Goal: Task Accomplishment & Management: Use online tool/utility

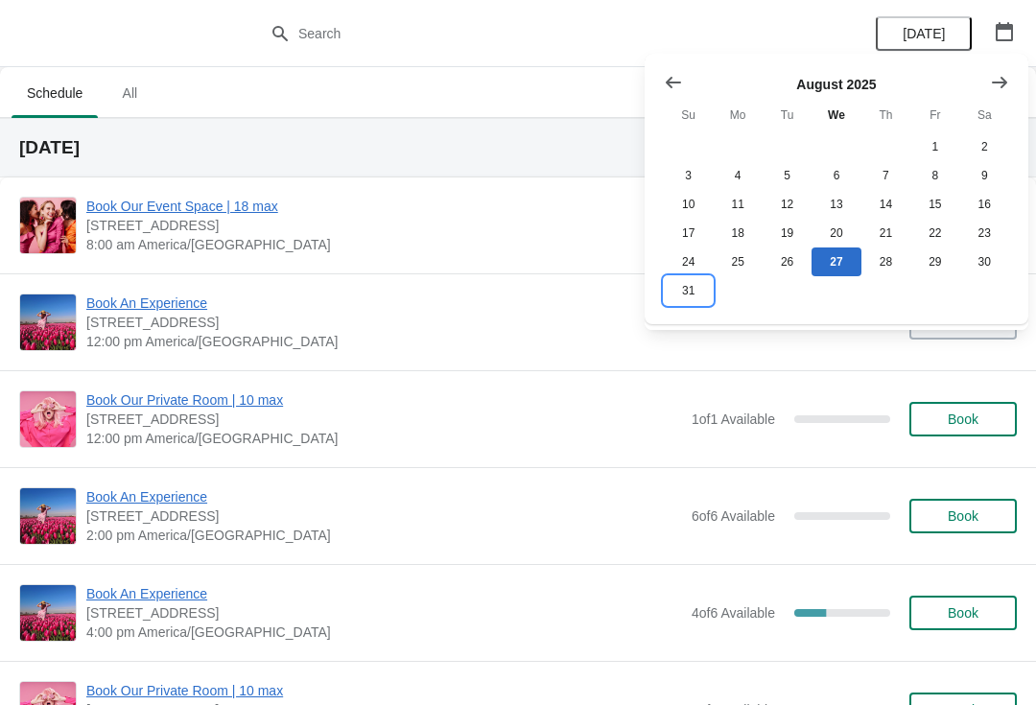
click at [699, 301] on button "31" at bounding box center [688, 290] width 49 height 29
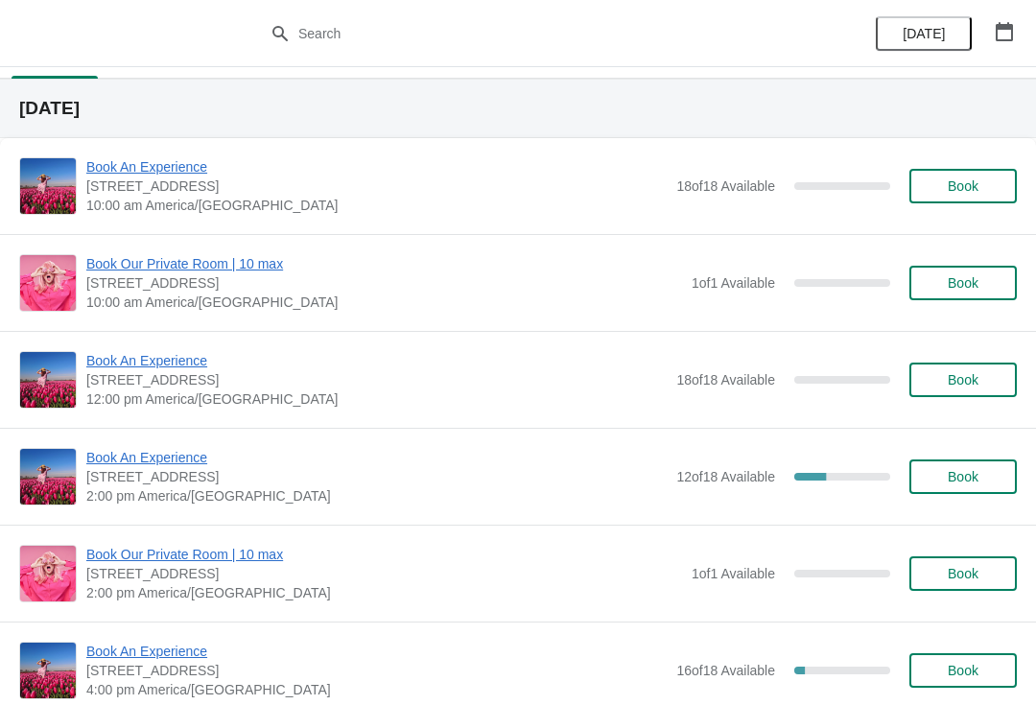
scroll to position [40, 0]
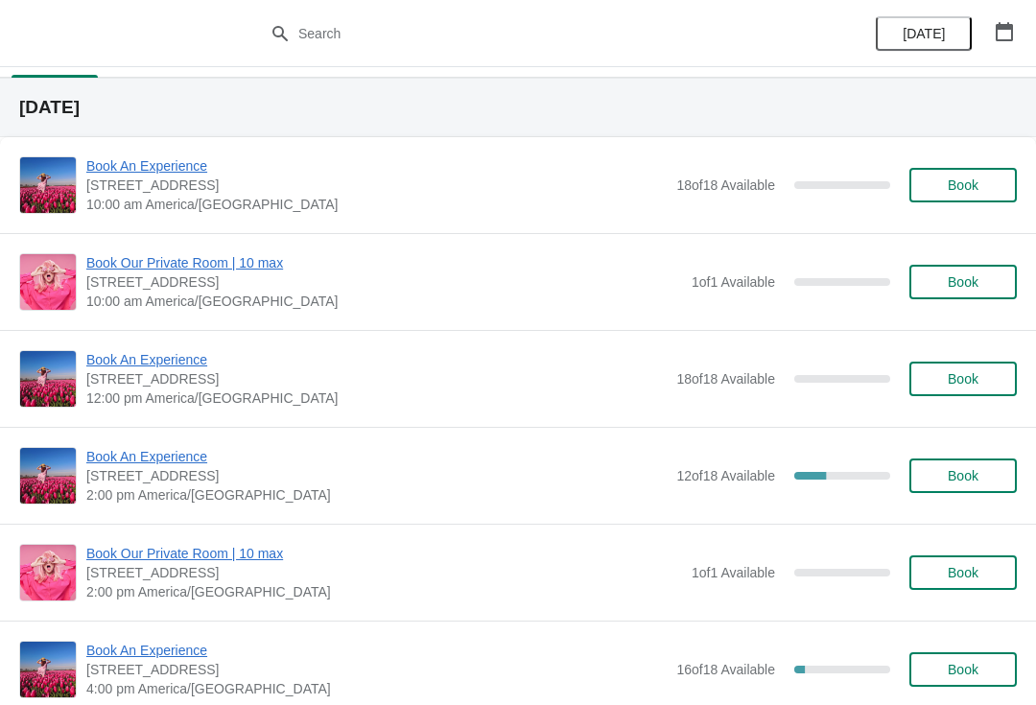
click at [155, 442] on div "Book An Experience [STREET_ADDRESS] 2:00 pm [GEOGRAPHIC_DATA]/[GEOGRAPHIC_DATA]…" at bounding box center [518, 475] width 1036 height 97
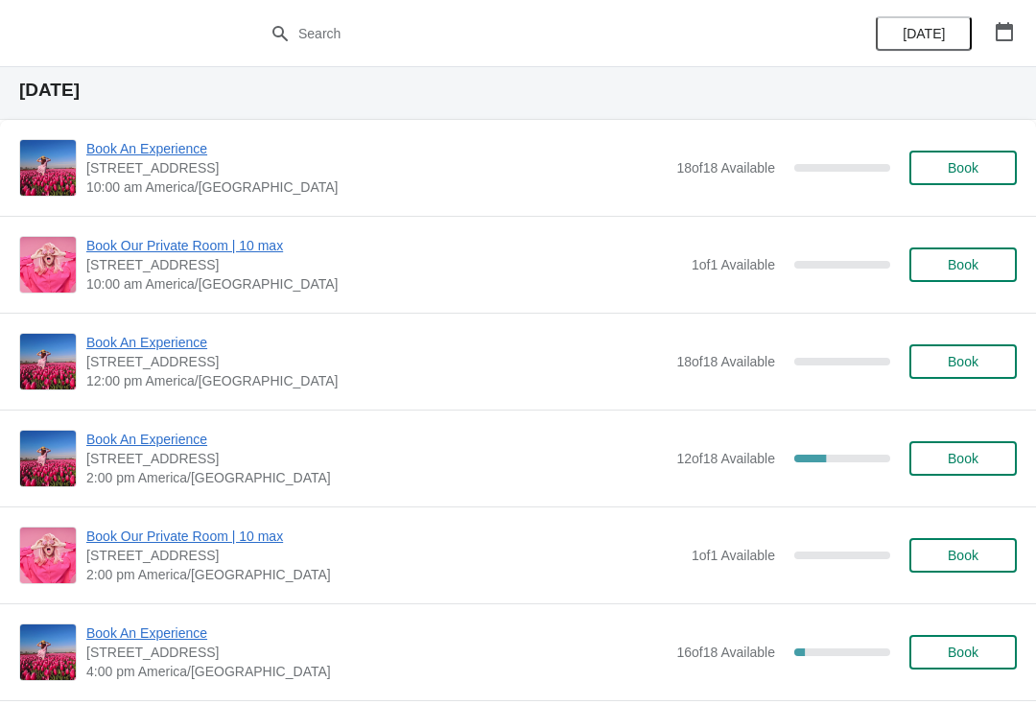
scroll to position [80, 0]
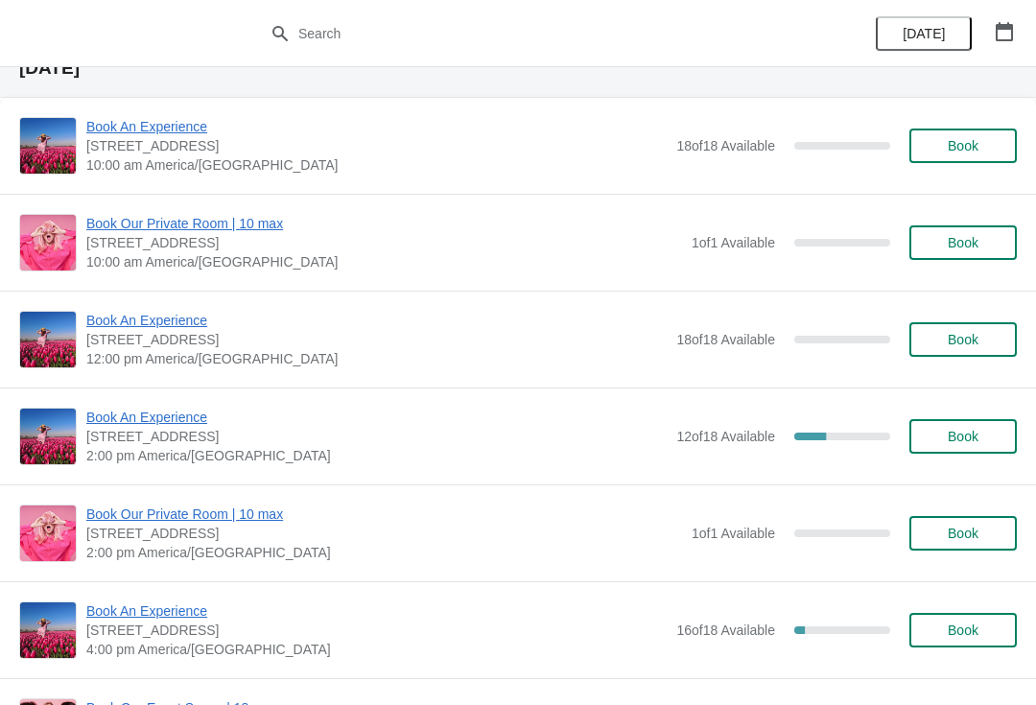
click at [182, 413] on span "Book An Experience" at bounding box center [376, 417] width 580 height 19
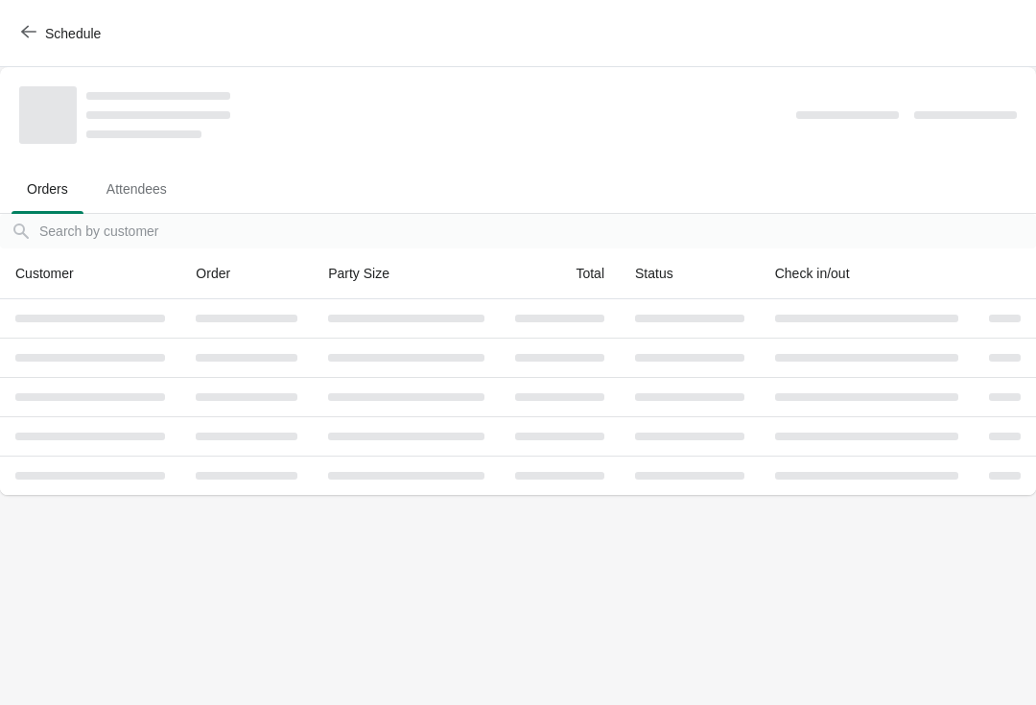
scroll to position [0, 0]
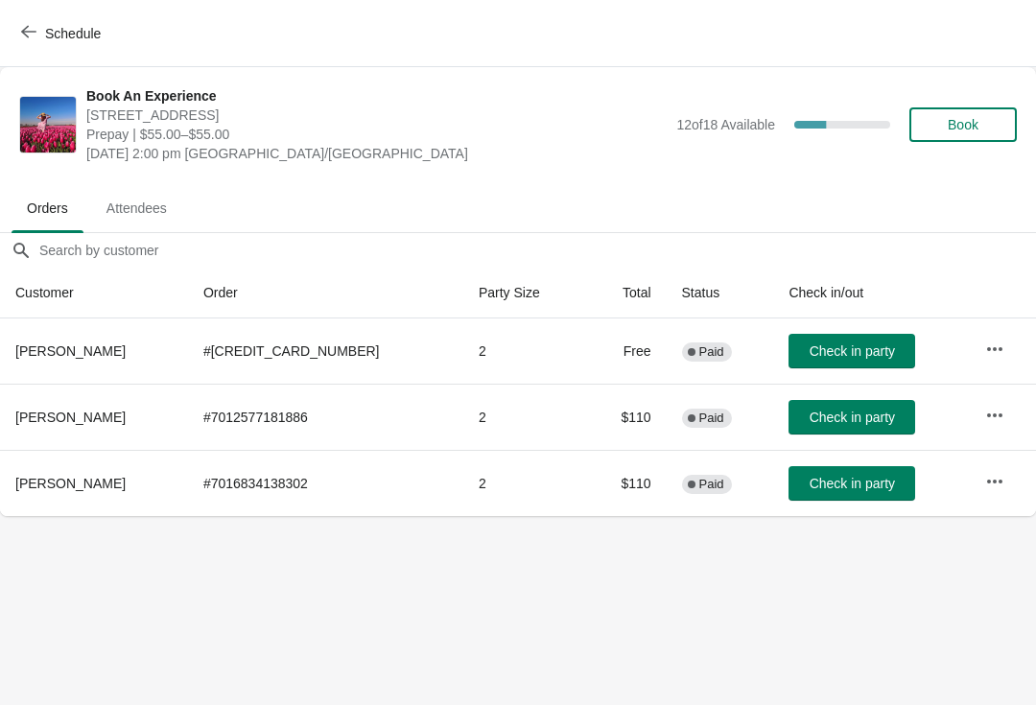
click at [90, 17] on button "Schedule" at bounding box center [63, 33] width 107 height 35
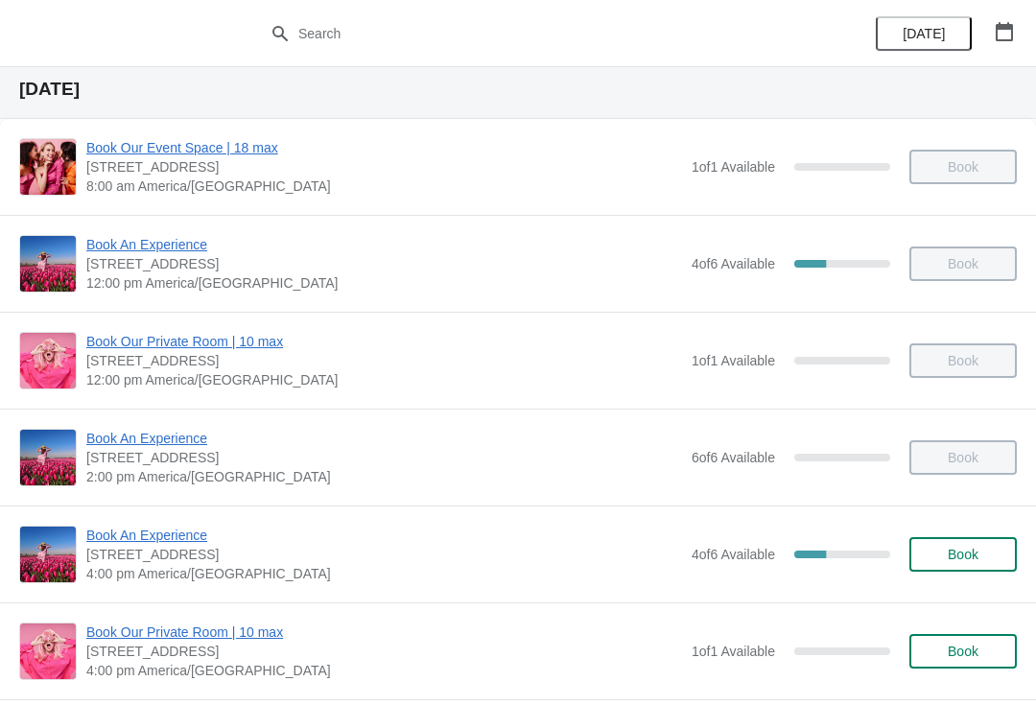
scroll to position [56, 0]
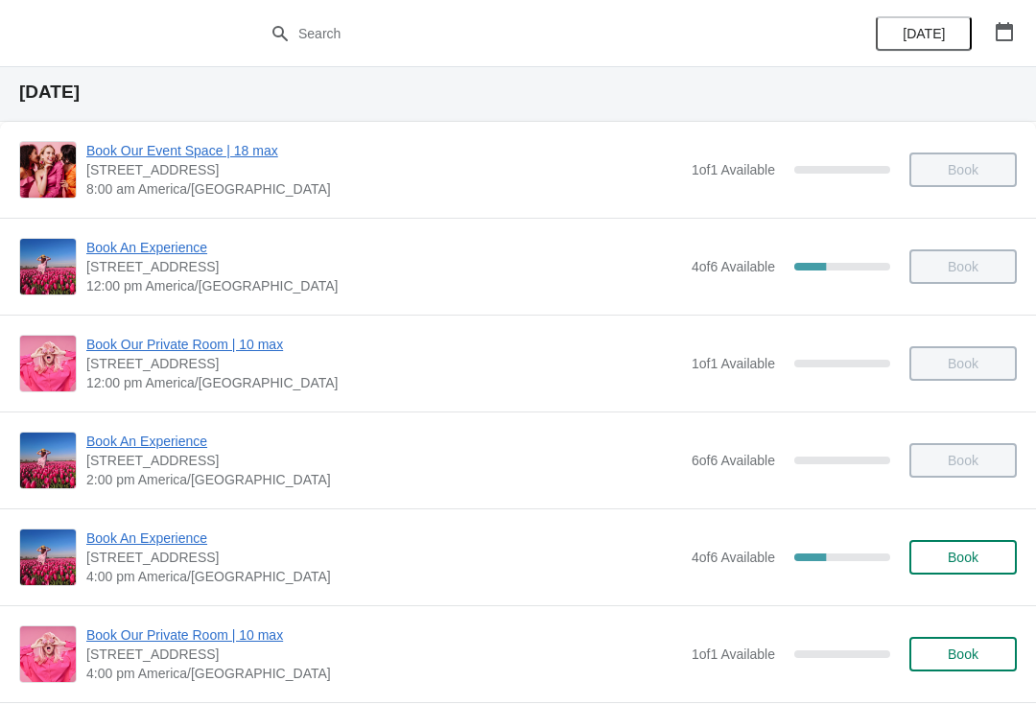
click at [176, 540] on span "Book An Experience" at bounding box center [384, 538] width 596 height 19
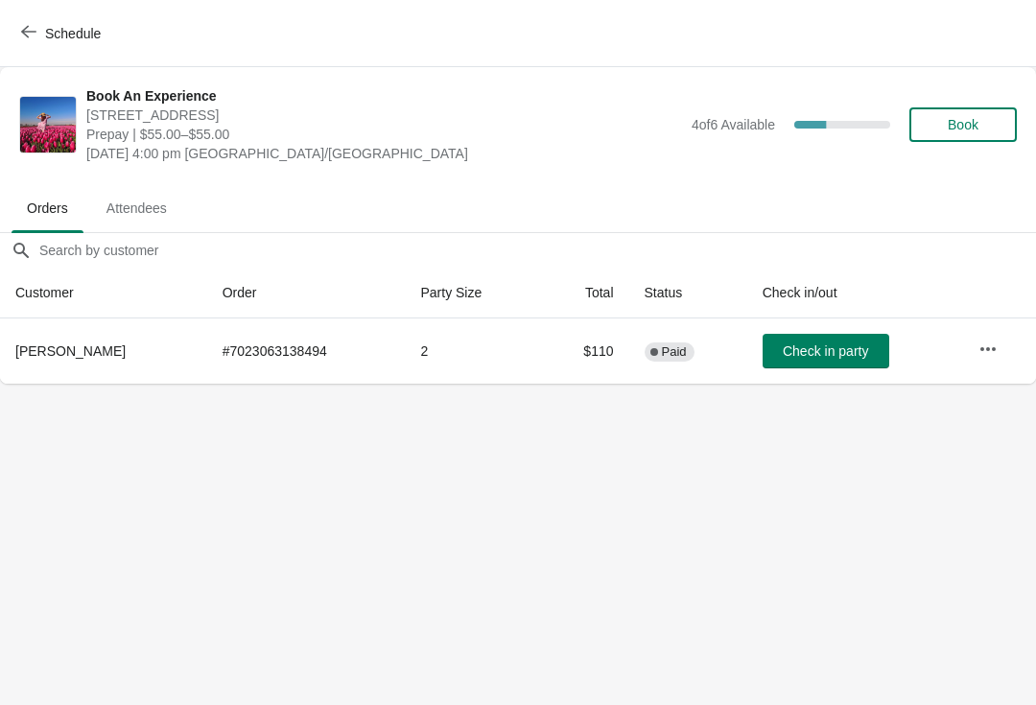
click at [108, 17] on button "Schedule" at bounding box center [63, 33] width 107 height 35
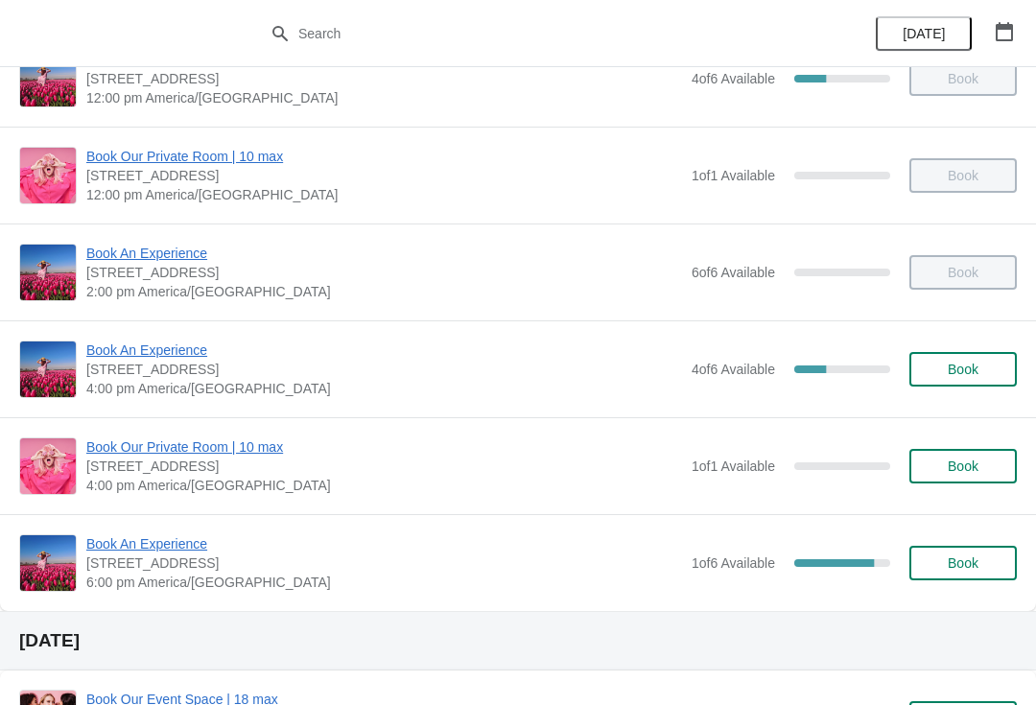
scroll to position [245, 0]
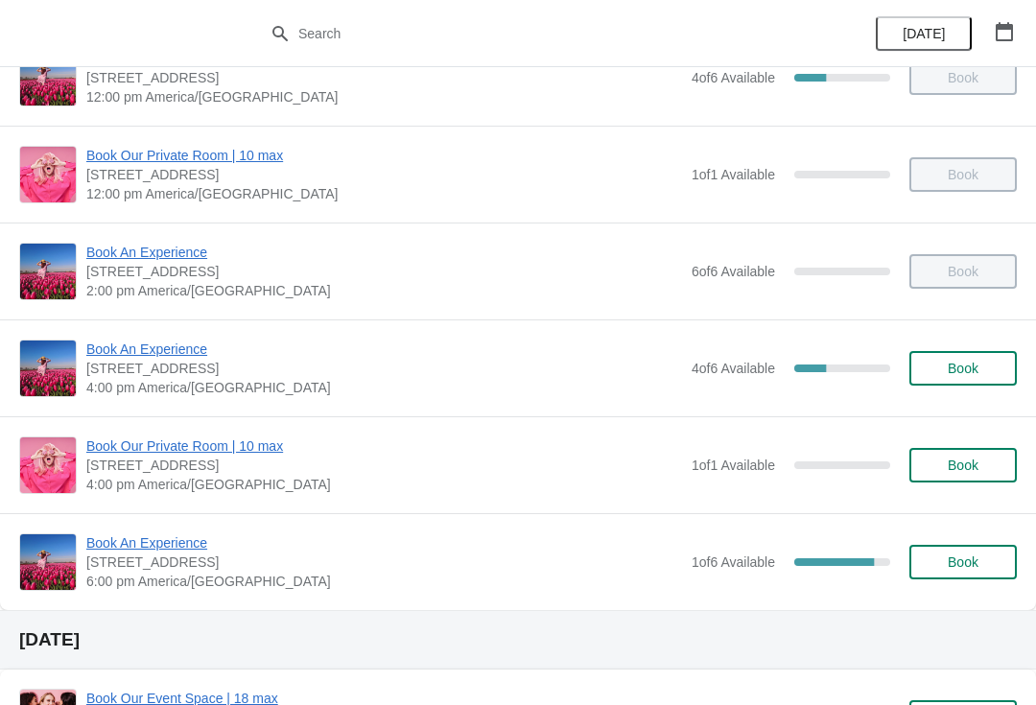
click at [189, 534] on span "Book An Experience" at bounding box center [384, 542] width 596 height 19
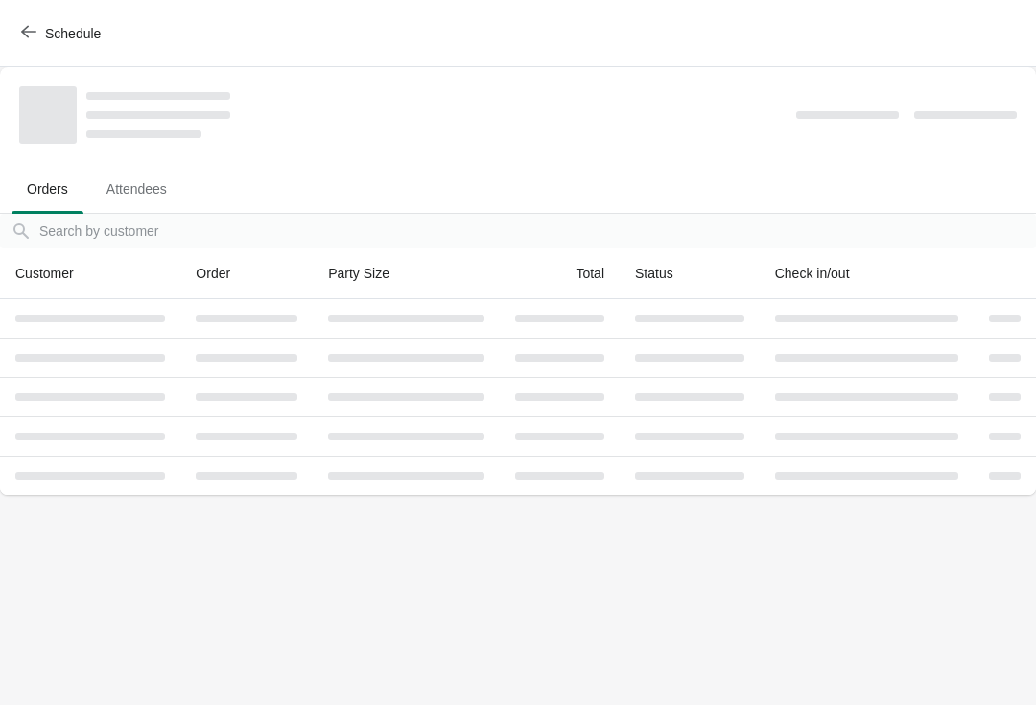
scroll to position [0, 0]
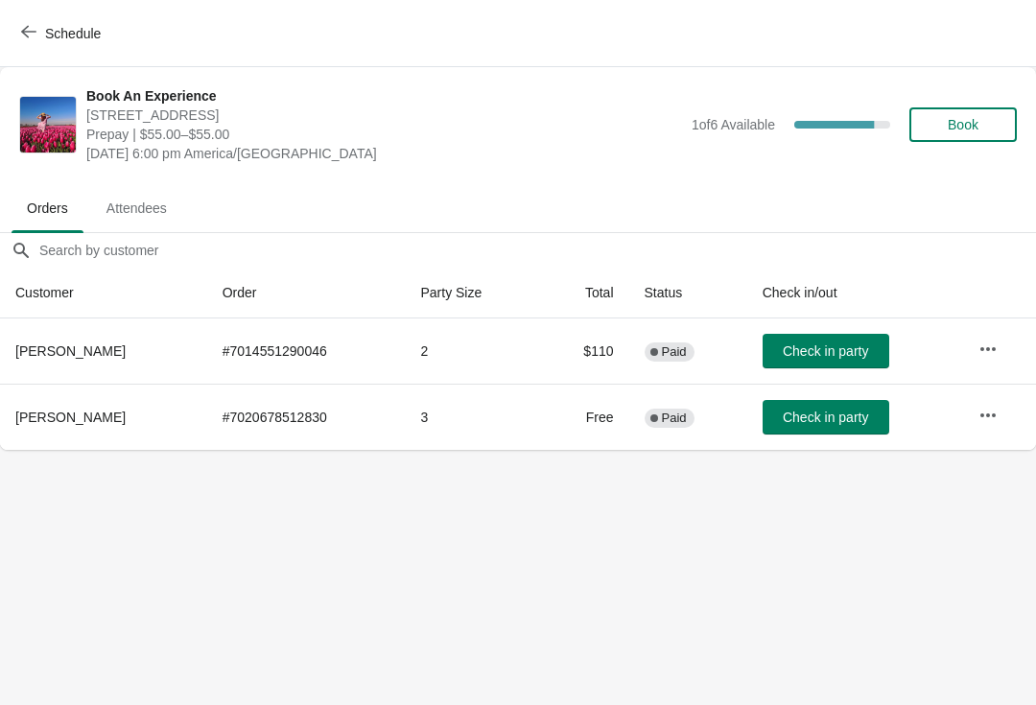
click at [57, 46] on button "Schedule" at bounding box center [63, 33] width 107 height 35
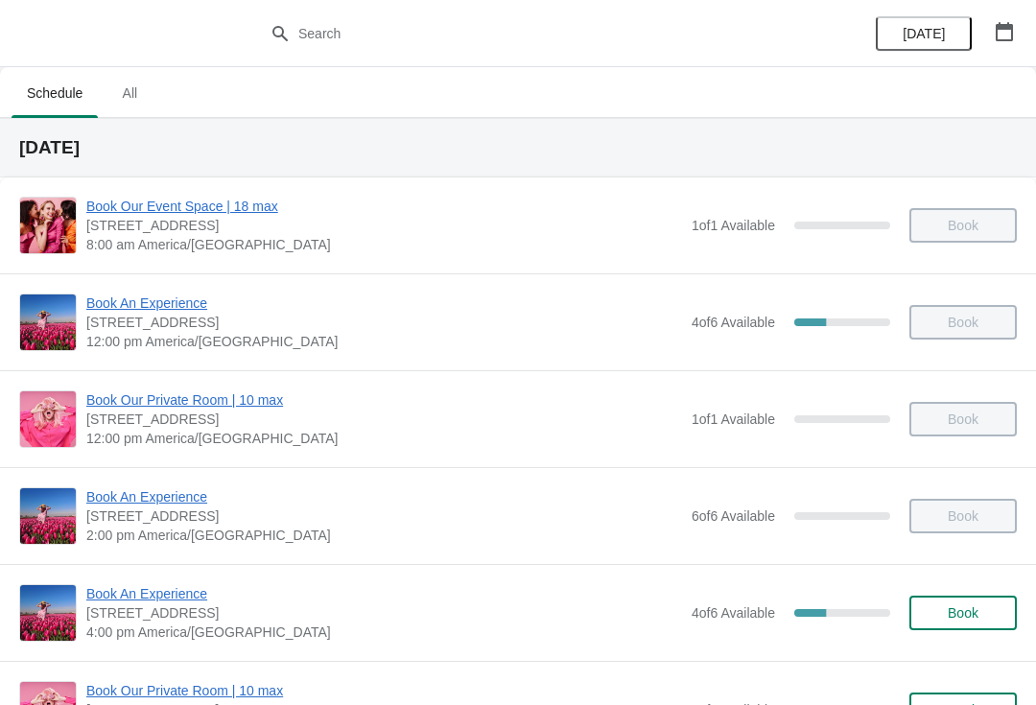
click at [127, 295] on span "Book An Experience" at bounding box center [384, 303] width 596 height 19
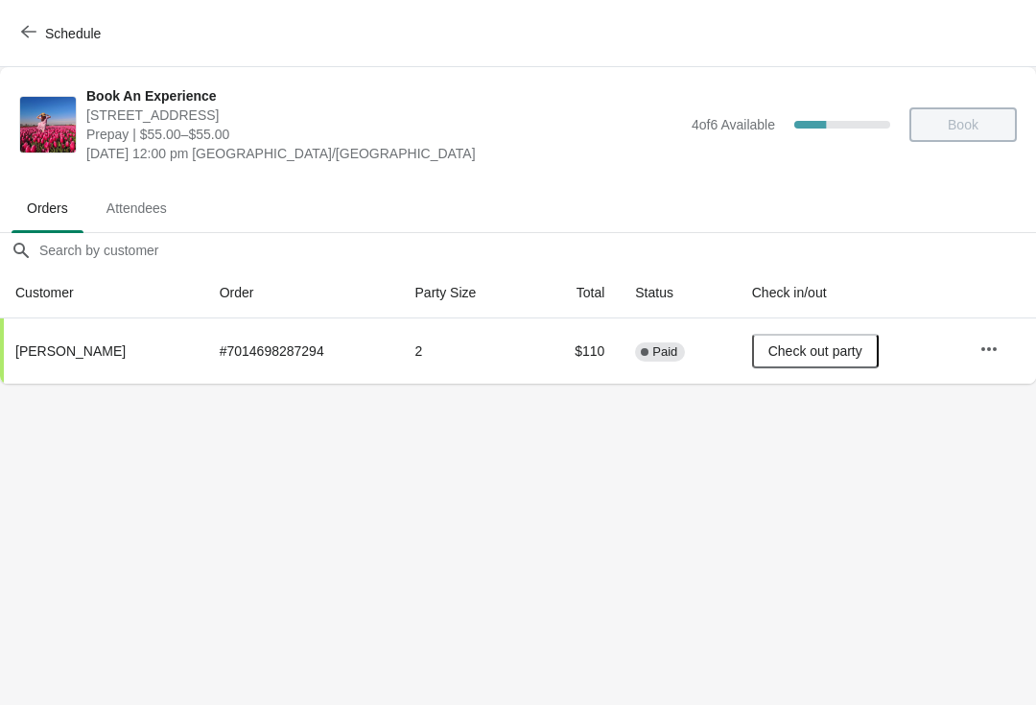
click at [52, 31] on span "Schedule" at bounding box center [73, 33] width 56 height 15
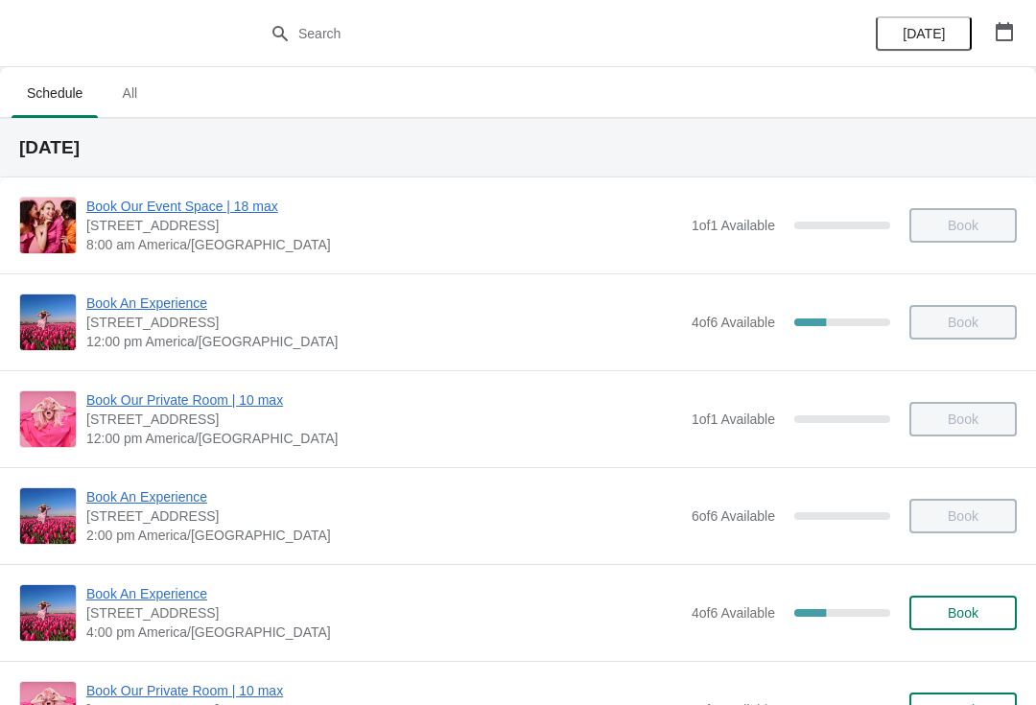
click at [1011, 37] on icon "button" at bounding box center [1004, 31] width 17 height 19
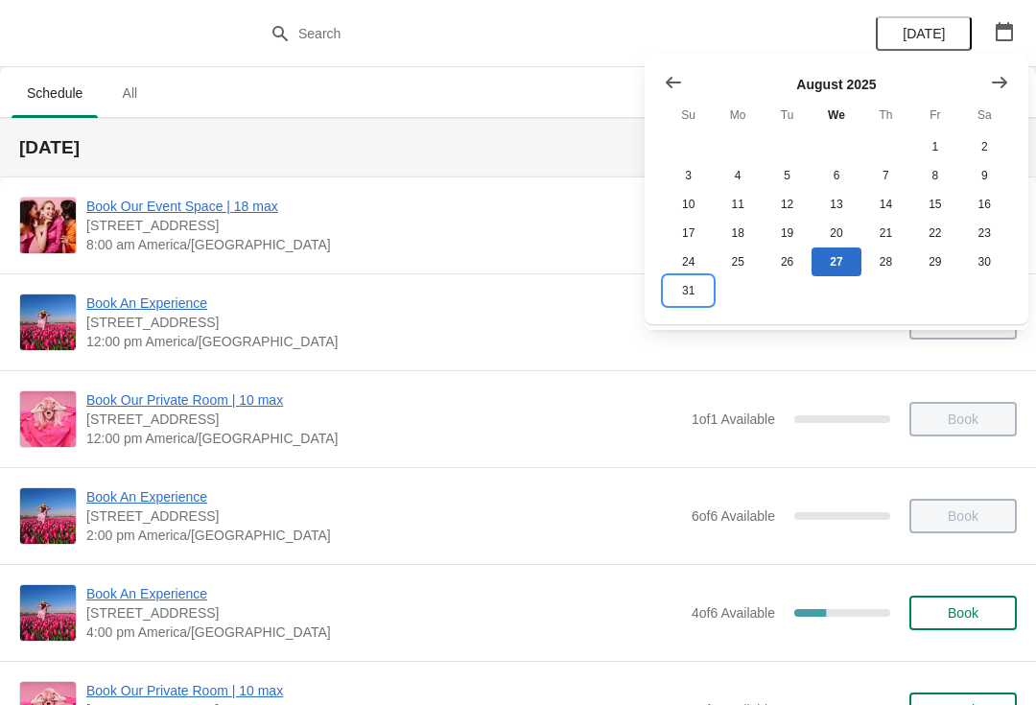
click at [693, 295] on button "31" at bounding box center [688, 290] width 49 height 29
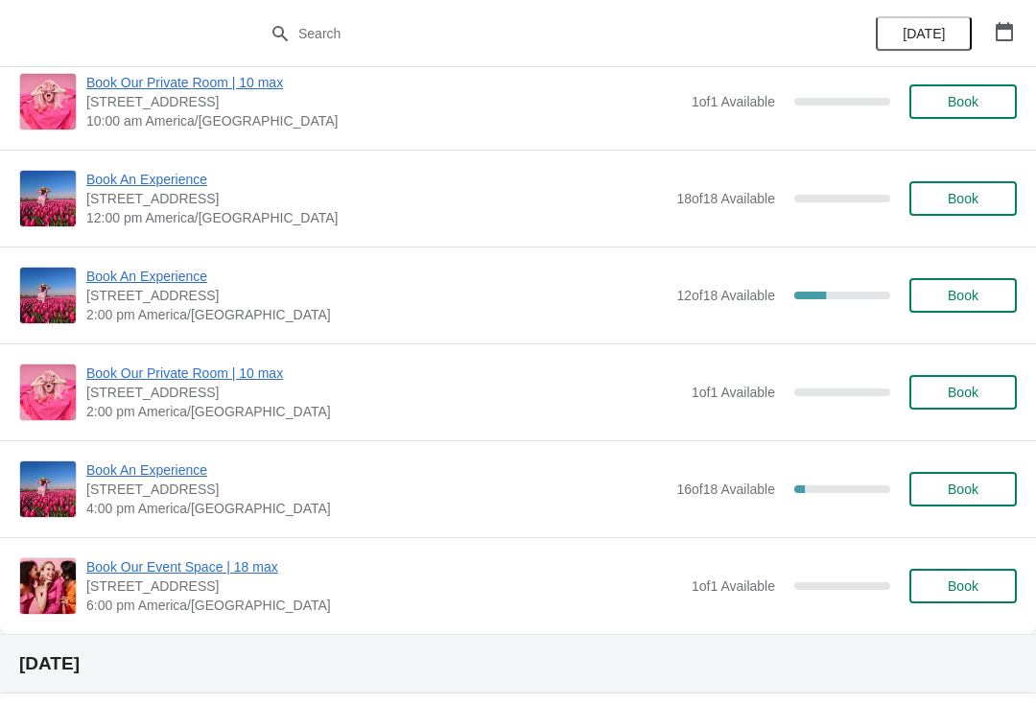
scroll to position [240, 0]
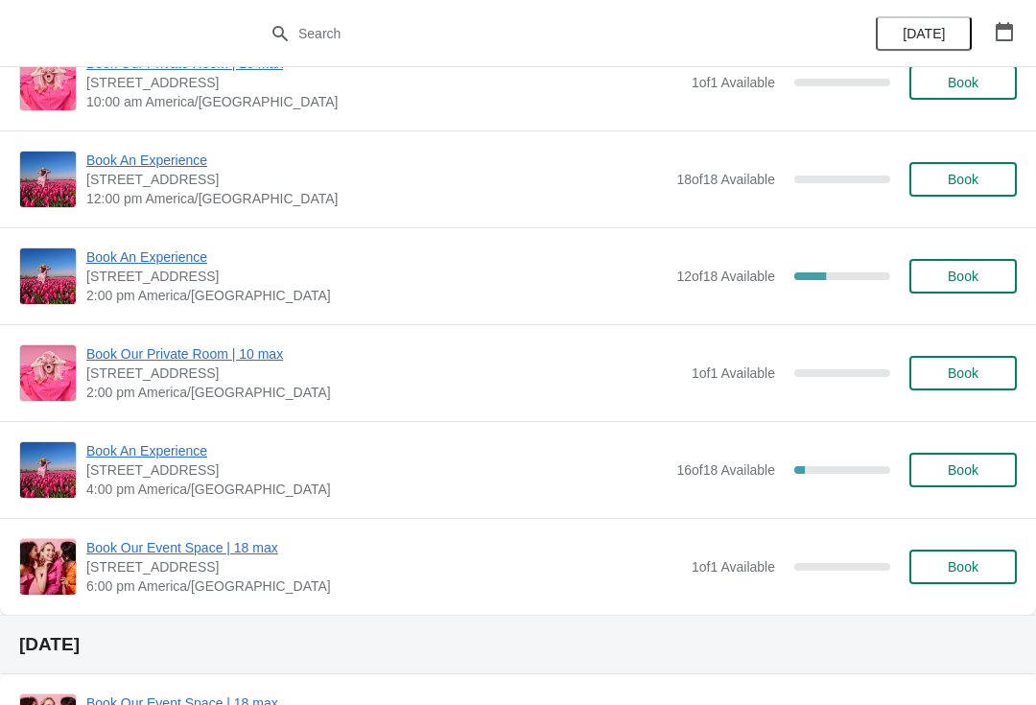
click at [180, 458] on span "Book An Experience" at bounding box center [376, 450] width 580 height 19
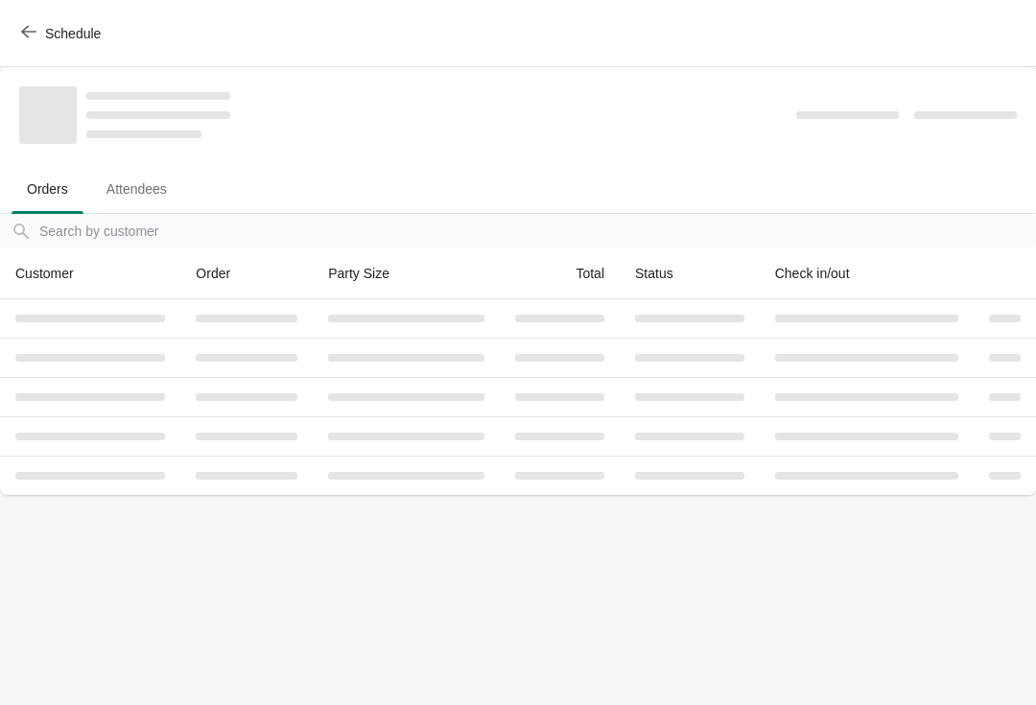
scroll to position [0, 0]
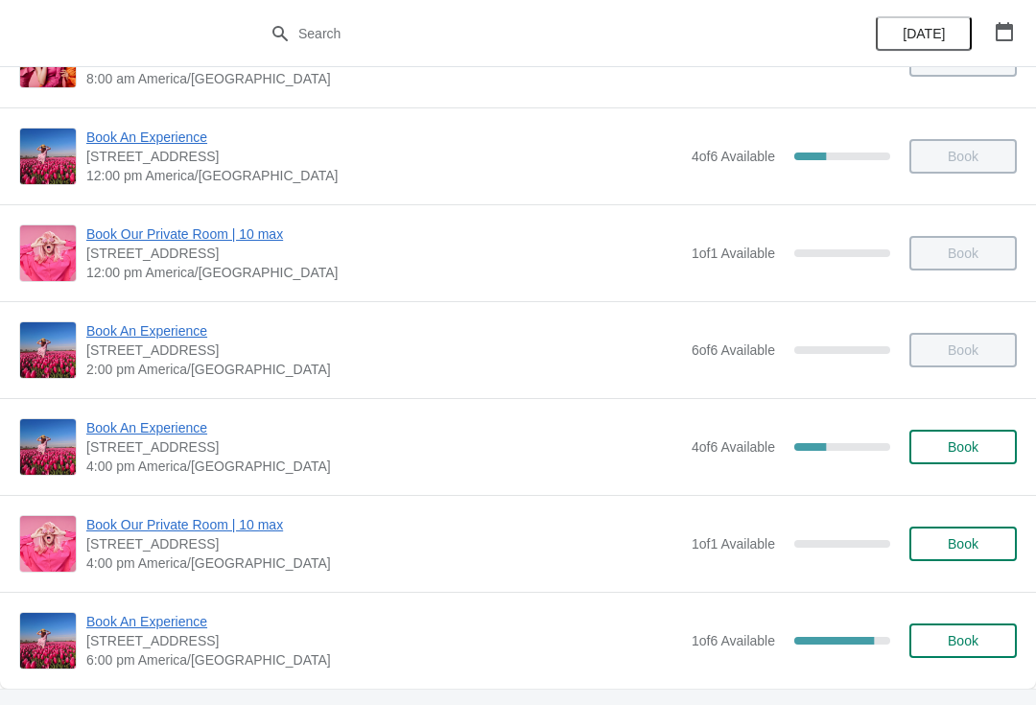
scroll to position [160, 0]
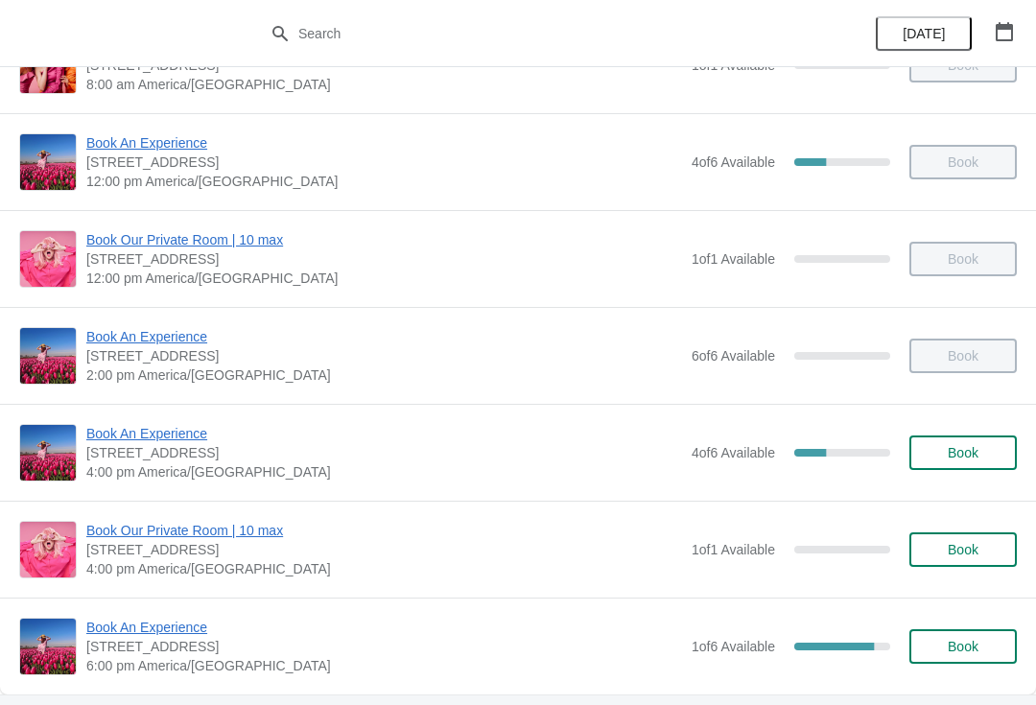
click at [171, 428] on span "Book An Experience" at bounding box center [384, 433] width 596 height 19
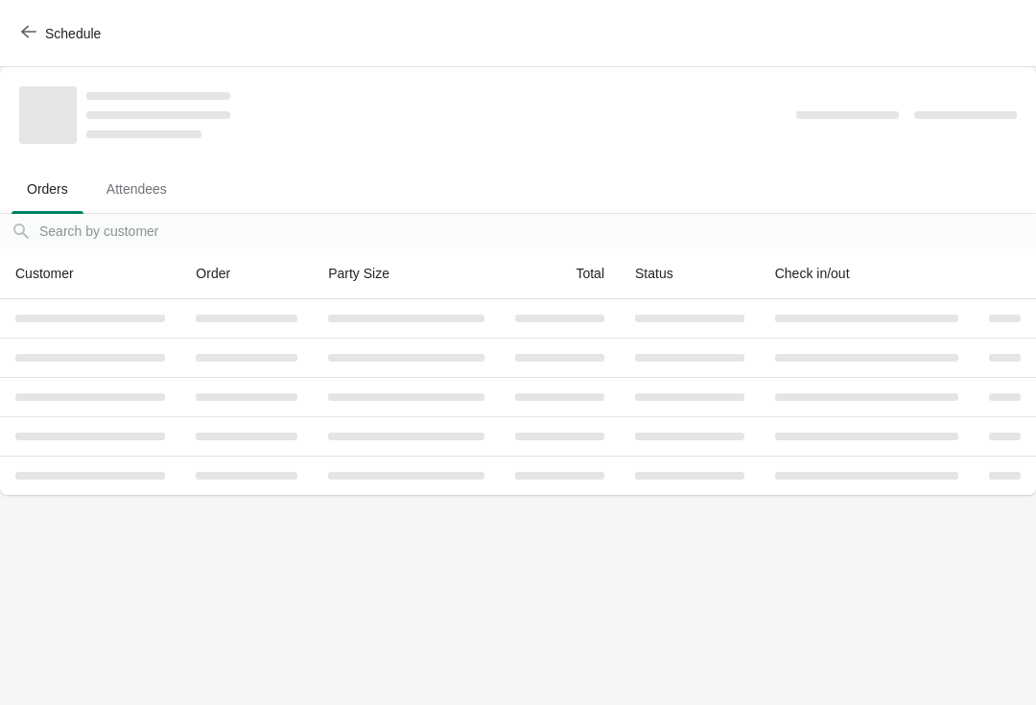
scroll to position [0, 0]
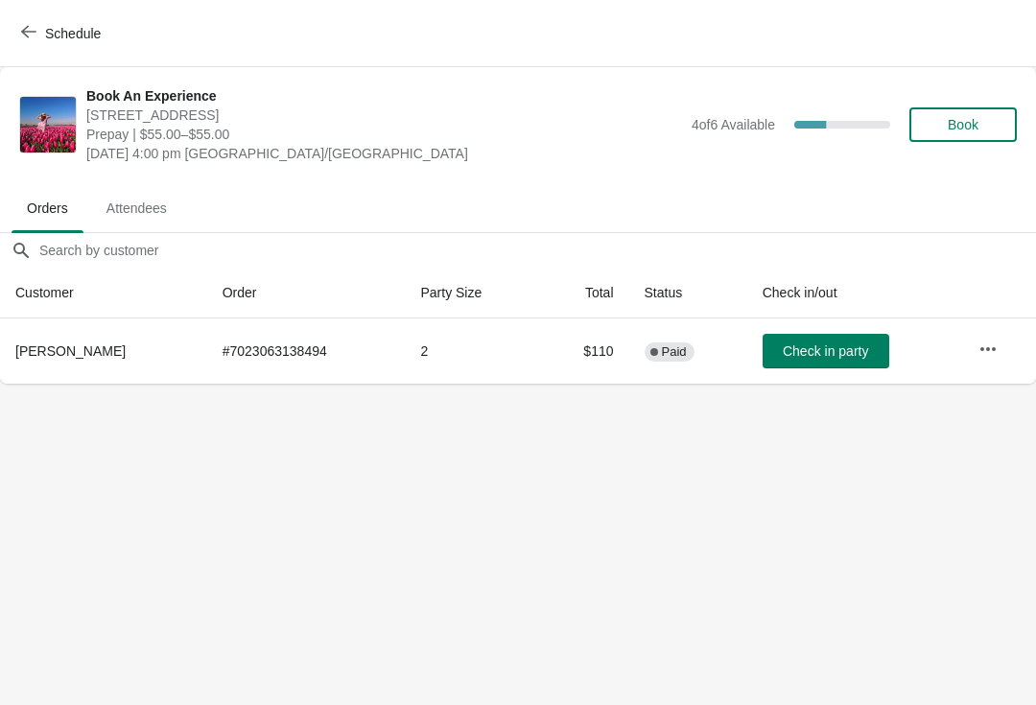
click at [842, 365] on button "Check in party" at bounding box center [826, 351] width 127 height 35
